Goal: Task Accomplishment & Management: Use online tool/utility

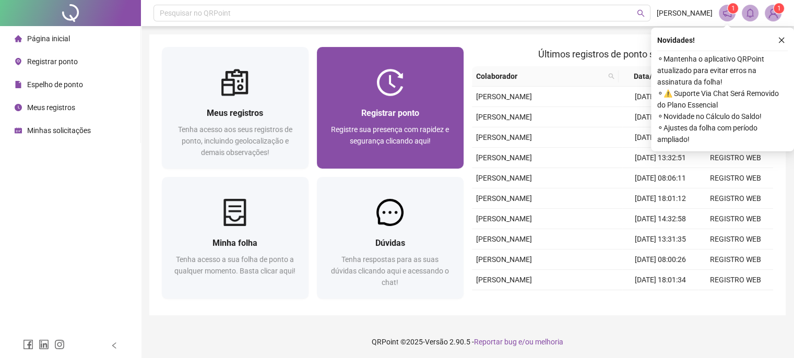
click at [419, 111] on span "Registrar ponto" at bounding box center [390, 113] width 58 height 10
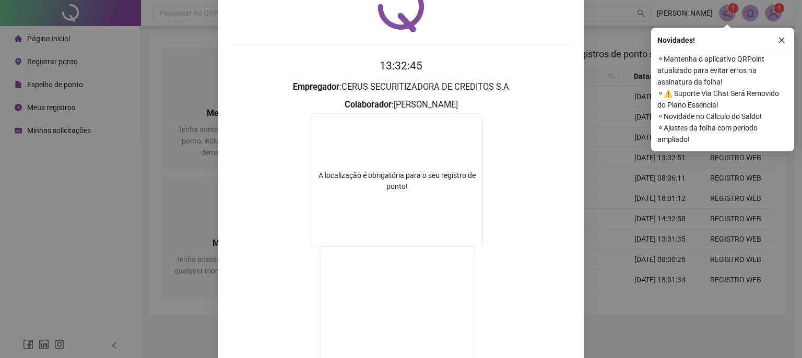
scroll to position [145, 0]
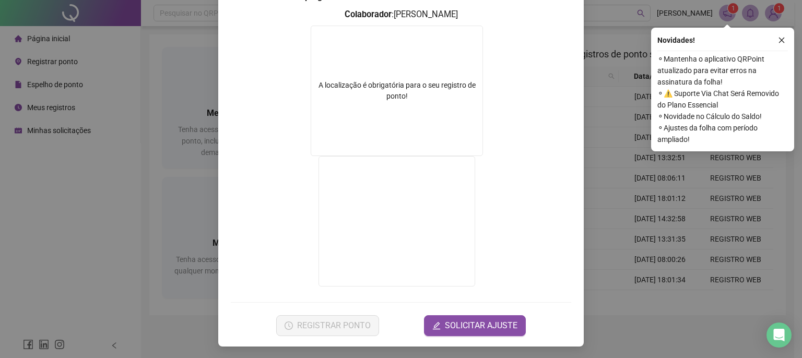
drag, startPoint x: 521, startPoint y: 183, endPoint x: 540, endPoint y: 121, distance: 65.1
click at [521, 183] on form "A localização é obrigatória para o seu registro de ponto!" at bounding box center [401, 158] width 340 height 264
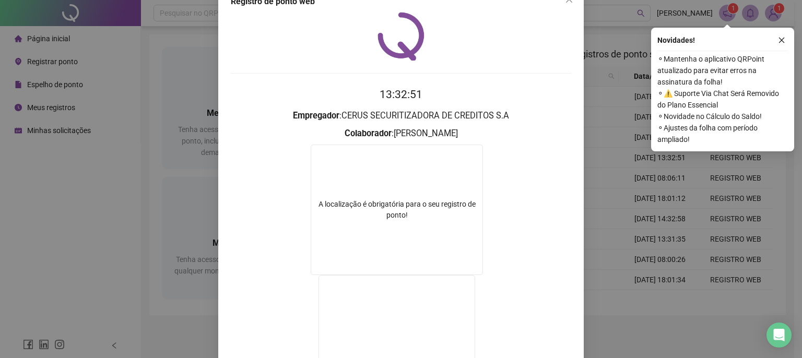
scroll to position [0, 0]
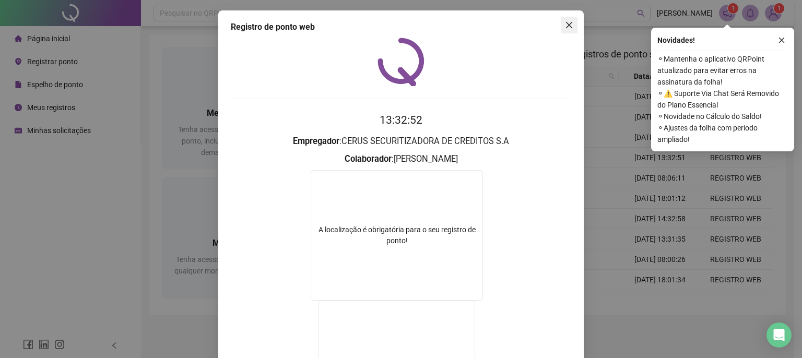
click at [561, 31] on button "Close" at bounding box center [569, 25] width 17 height 17
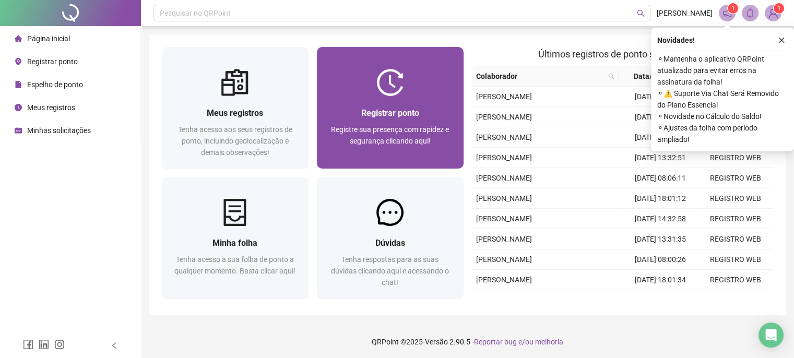
click at [428, 111] on div "Registrar ponto" at bounding box center [390, 112] width 122 height 13
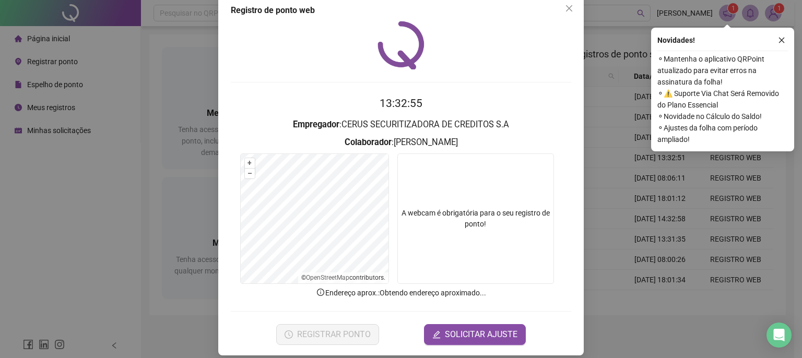
scroll to position [26, 0]
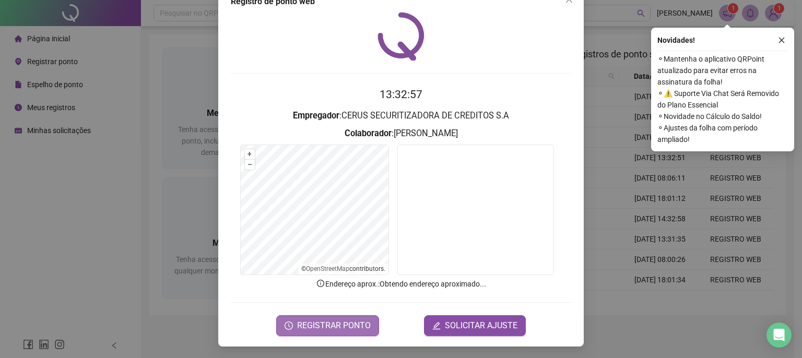
click at [332, 325] on span "REGISTRAR PONTO" at bounding box center [334, 325] width 74 height 13
